Goal: Information Seeking & Learning: Find specific page/section

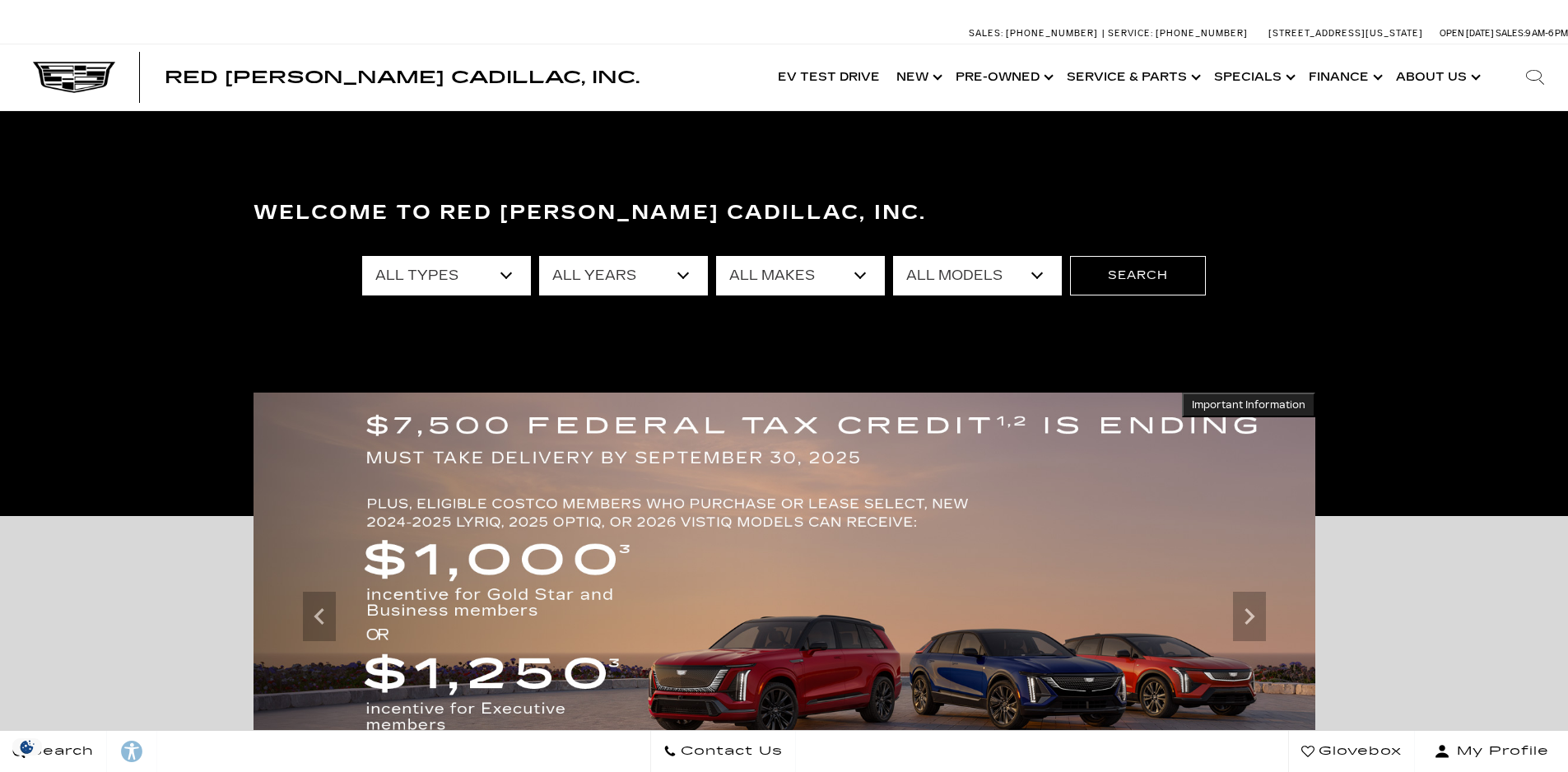
click at [630, 277] on select "All Years 2026 2025 2024 2023 2022 2021 2020 2019 2018 2017 2015 2011 2008" at bounding box center [623, 275] width 169 height 39
select select "2025"
click at [540, 256] on select "All Years 2026 2025 2024 2023 2022 2021 2020 2019 2018 2017 2015 2011 2008" at bounding box center [623, 275] width 169 height 39
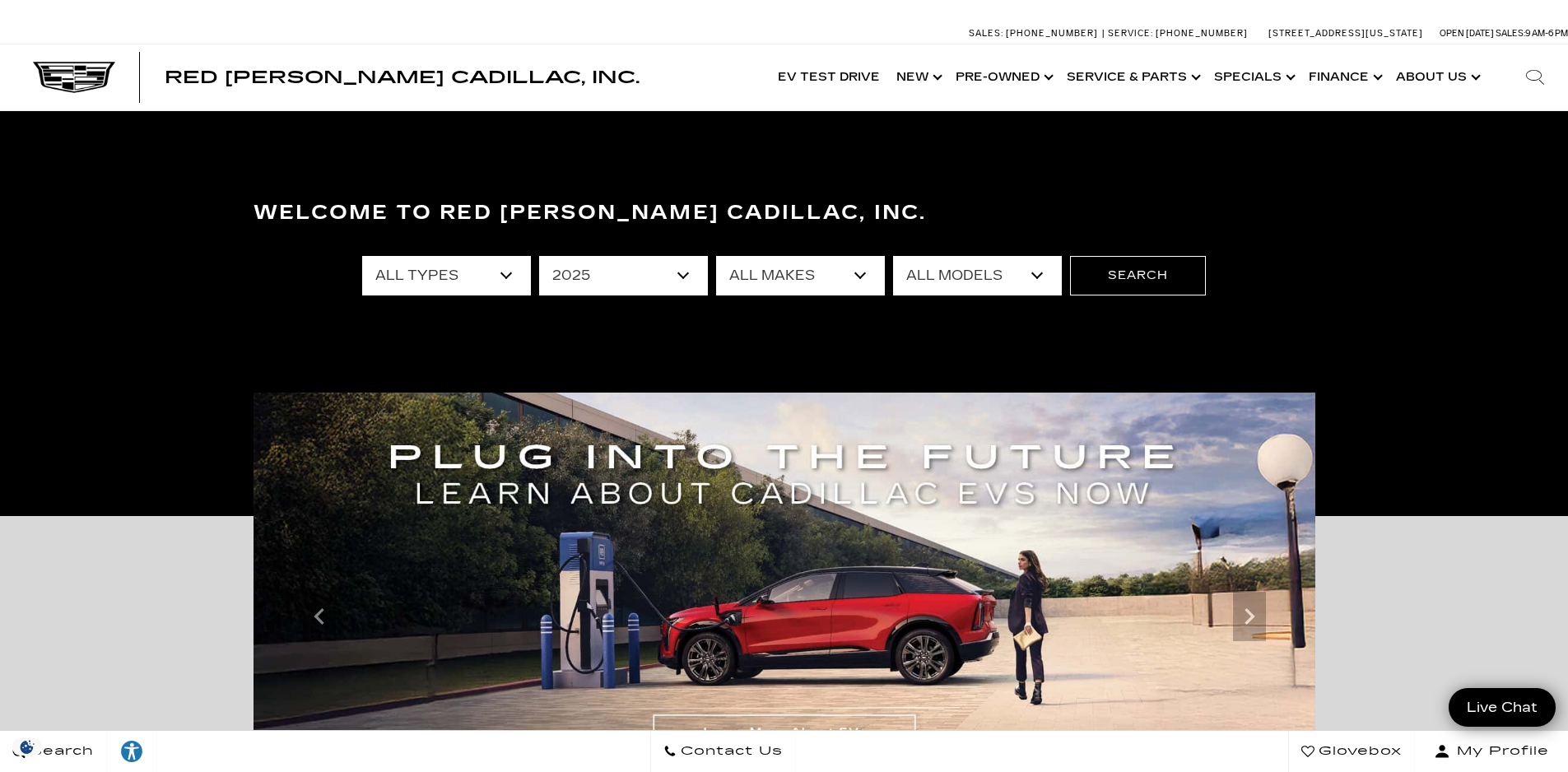
click at [787, 268] on select "All Makes Cadillac Honda Toyota" at bounding box center [800, 275] width 169 height 39
select select "Cadillac"
click at [716, 256] on select "All Makes Cadillac Honda Toyota" at bounding box center [800, 275] width 169 height 39
click at [961, 278] on select "All Models CT4 CT5 Escalade Escalade ESV ESCALADE IQ LYRIQ OPTIQ XT5 XT6" at bounding box center [978, 275] width 169 height 39
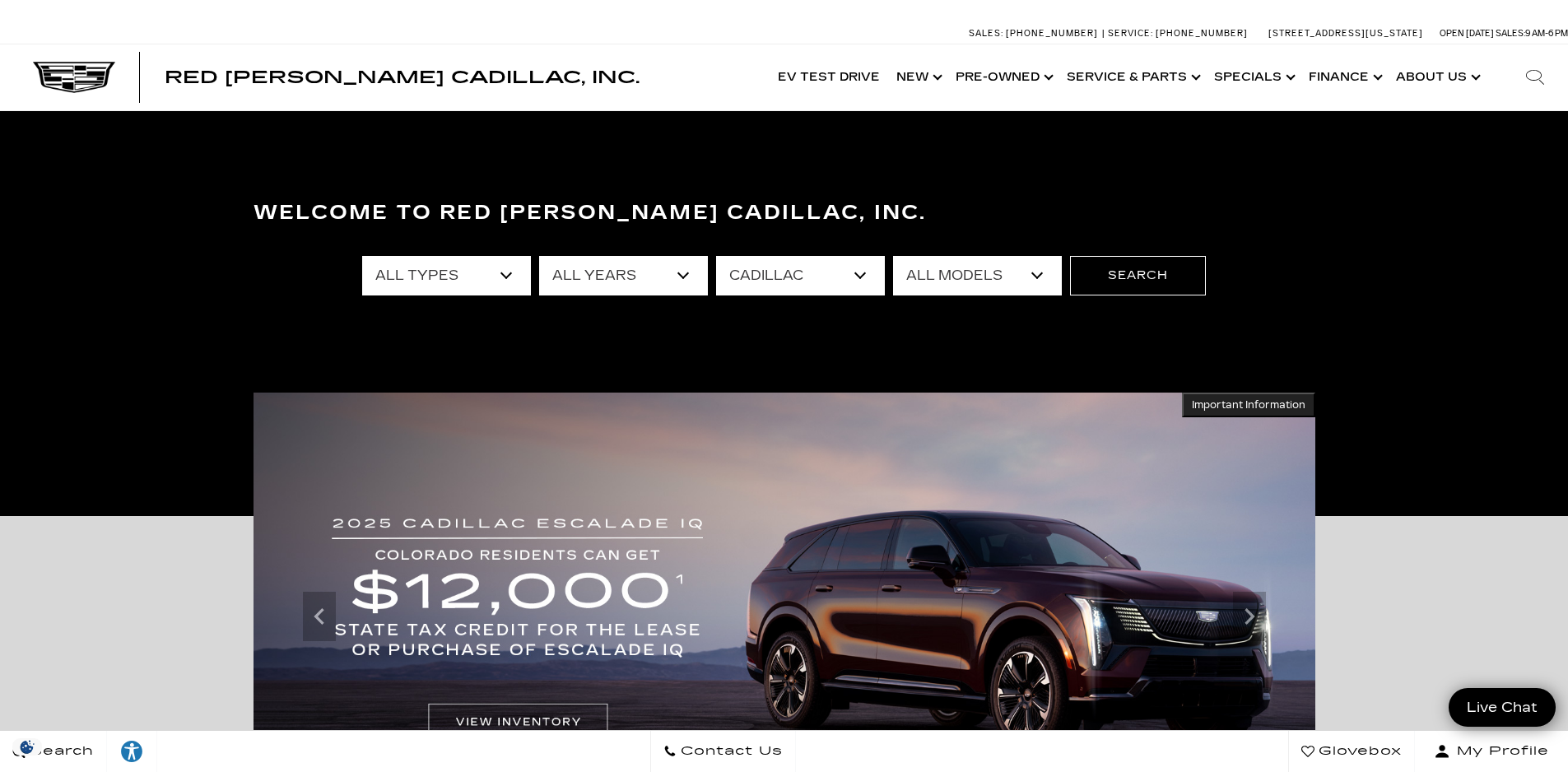
select select "Escalade ESV"
click at [894, 256] on select "All Models CT4 CT5 Escalade Escalade ESV ESCALADE IQ LYRIQ OPTIQ XT5 XT6" at bounding box center [978, 275] width 169 height 39
click at [1133, 276] on button "Search" at bounding box center [1138, 275] width 136 height 39
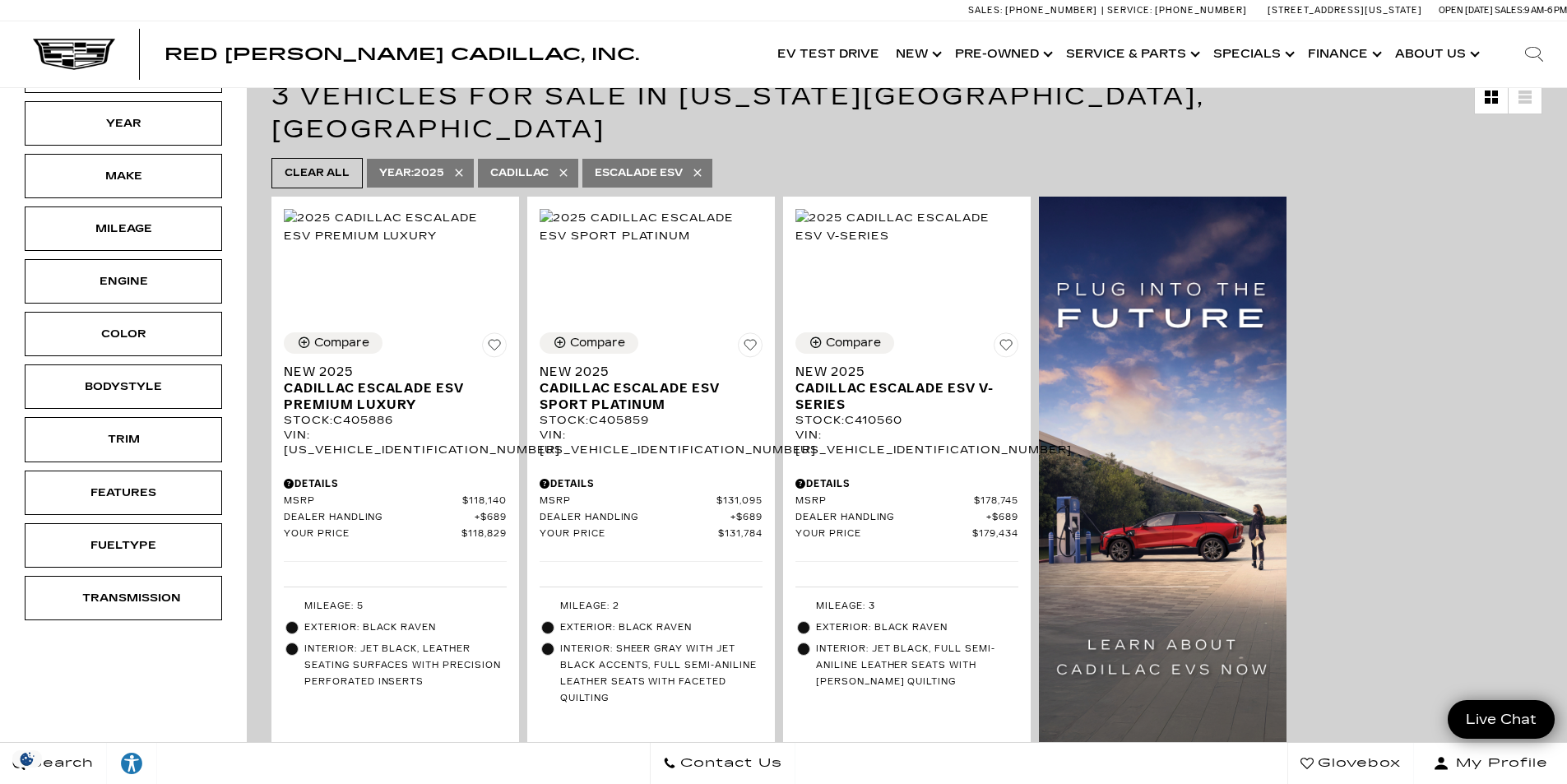
scroll to position [329, 0]
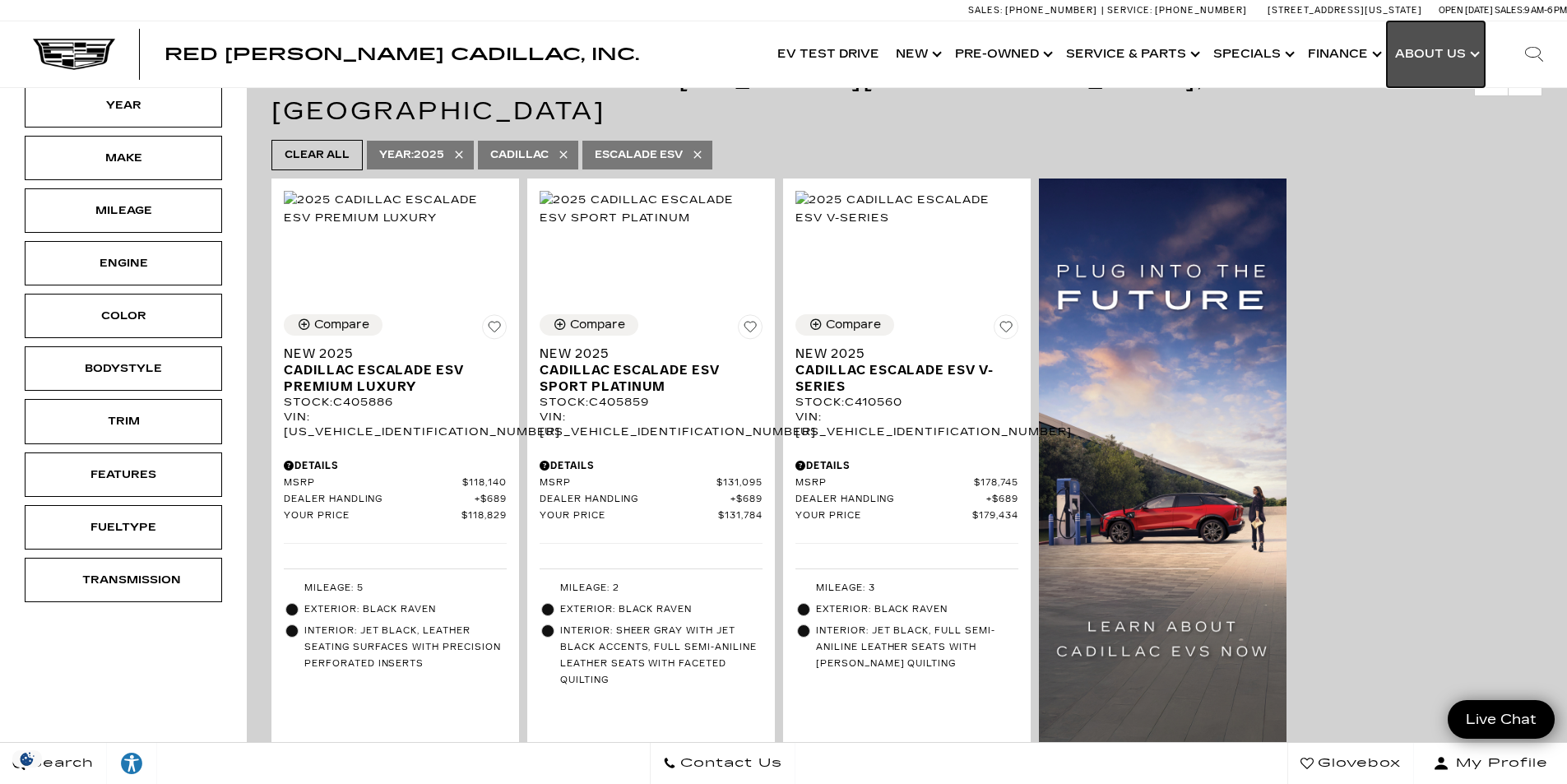
click at [1440, 51] on link "Show About Us" at bounding box center [1436, 54] width 98 height 66
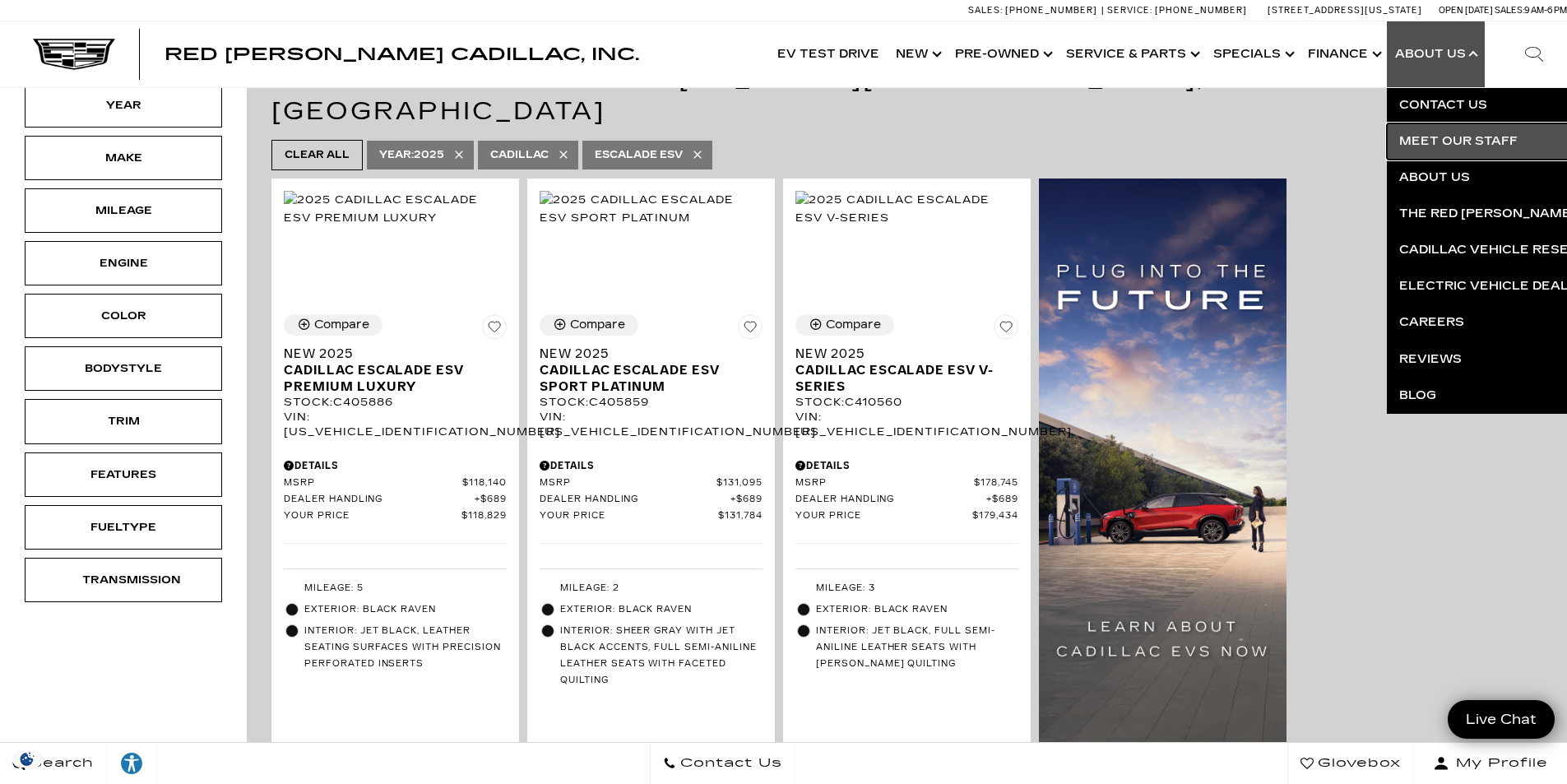
click at [1454, 144] on link "Meet Our Staff" at bounding box center [1586, 141] width 398 height 37
